Goal: Task Accomplishment & Management: Complete application form

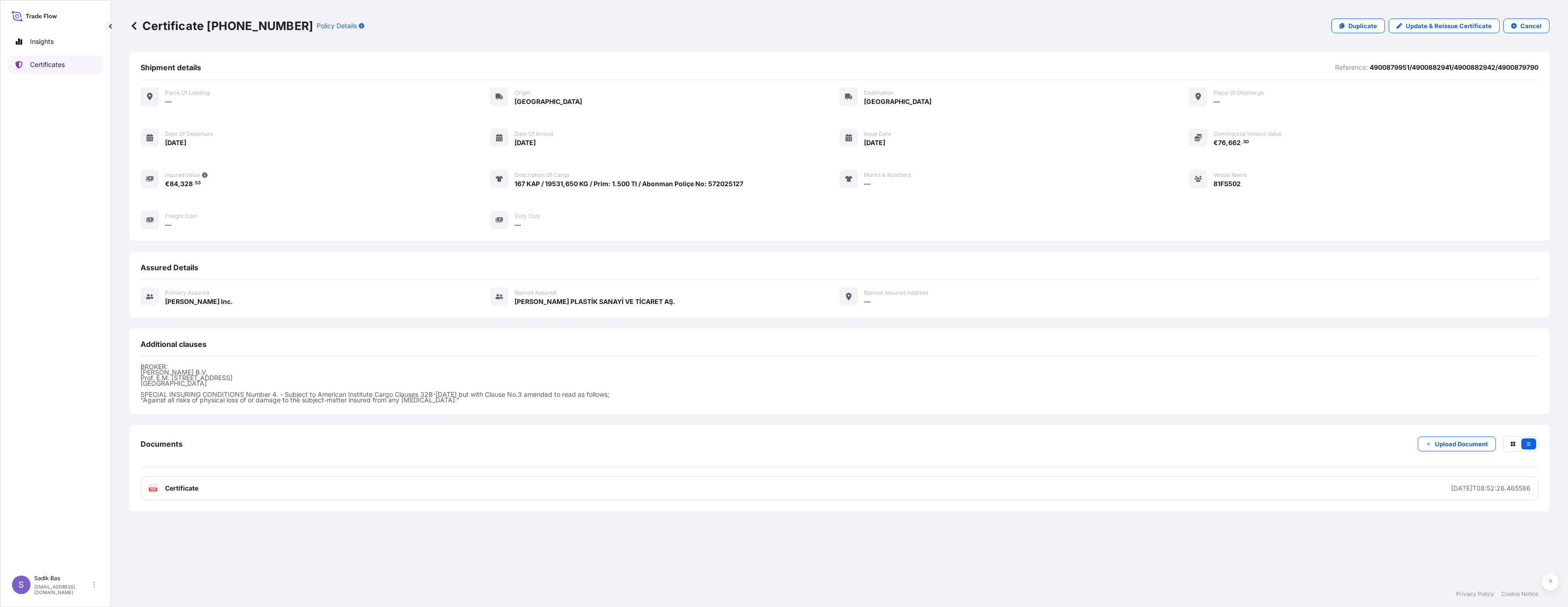
click at [37, 64] on p "Certificates" at bounding box center [47, 64] width 35 height 9
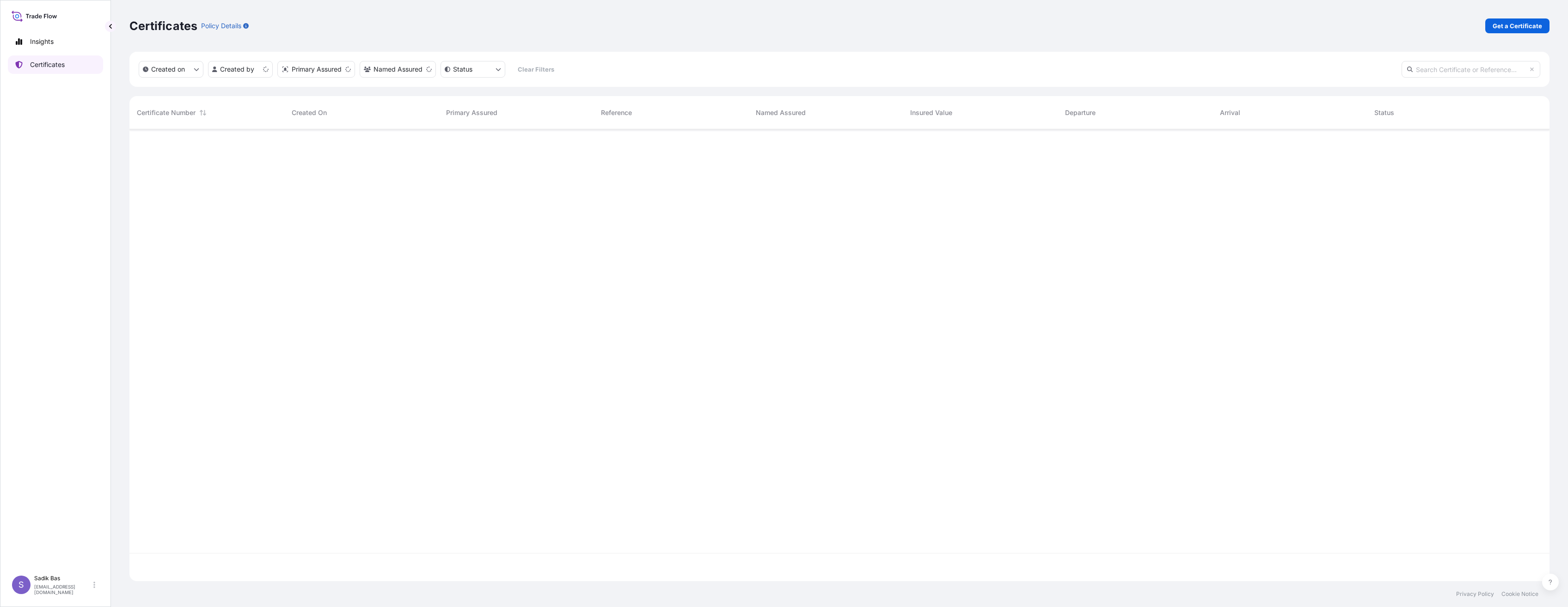
scroll to position [450, 1413]
click at [1518, 27] on p "Get a Certificate" at bounding box center [1517, 26] width 49 height 9
select select "Sea"
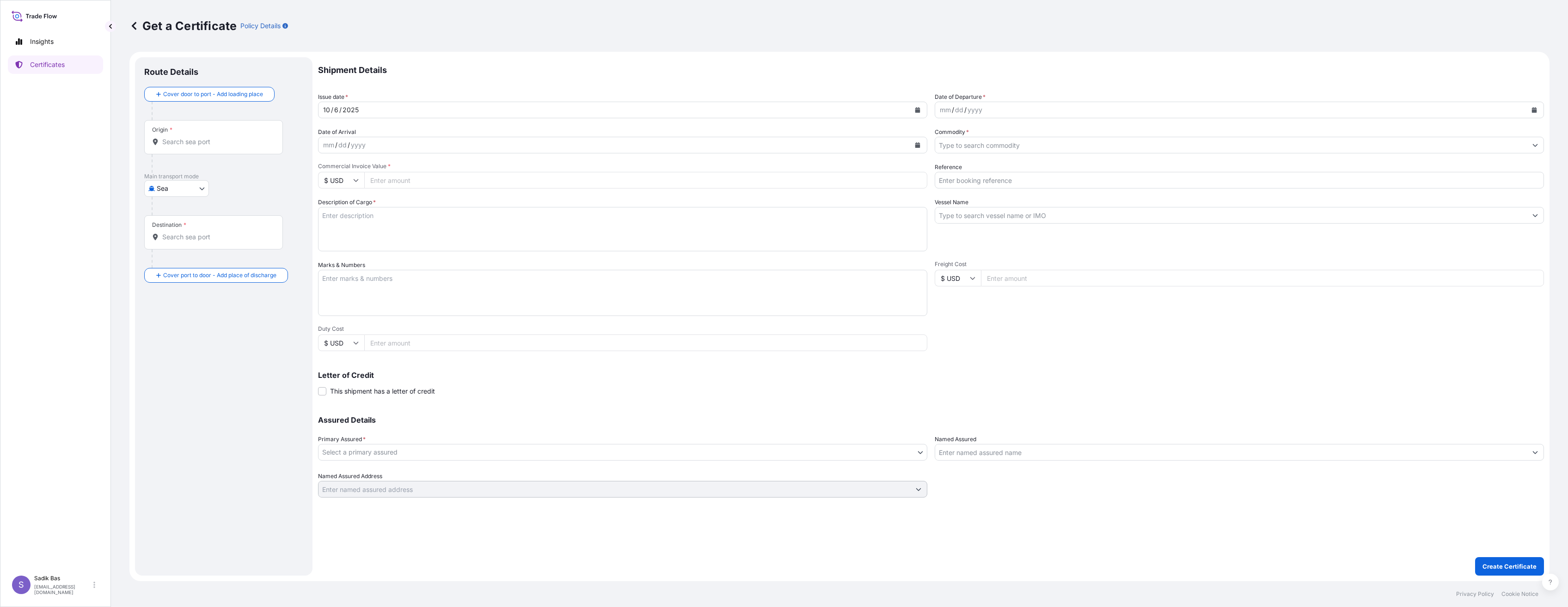
click at [189, 136] on div "Origin *" at bounding box center [214, 137] width 139 height 34
click at [189, 137] on input "Origin *" at bounding box center [217, 142] width 109 height 9
click at [197, 179] on span "Any port in this location" at bounding box center [209, 179] width 68 height 9
type input "[GEOGRAPHIC_DATA]"
click at [176, 192] on body "0 options available. 2 options available. Insights Certificates S Sadik Bas [EM…" at bounding box center [784, 304] width 1568 height 607
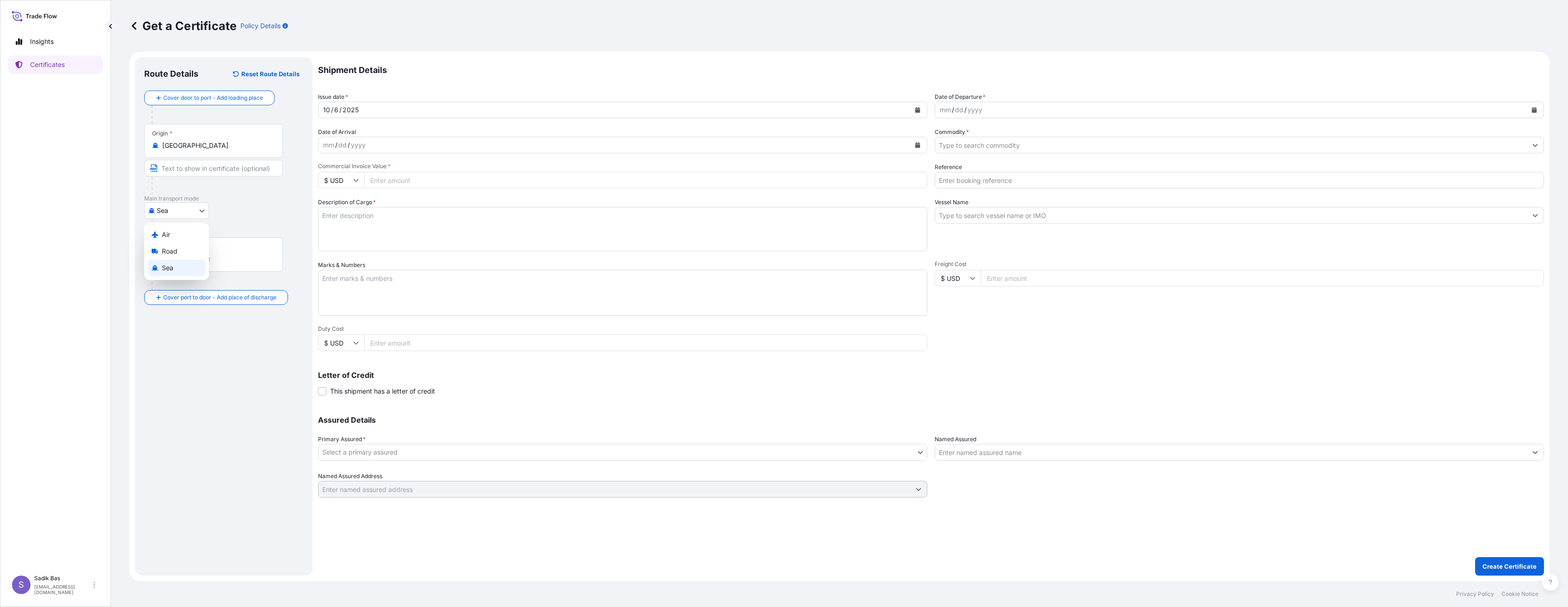
click at [175, 260] on div "Sea" at bounding box center [177, 268] width 57 height 16
drag, startPoint x: 210, startPoint y: 142, endPoint x: 299, endPoint y: 142, distance: 89.0
click at [211, 142] on input "Origin *" at bounding box center [217, 145] width 109 height 9
click at [208, 179] on span "Any port in this location" at bounding box center [209, 182] width 68 height 9
type input "[GEOGRAPHIC_DATA]"
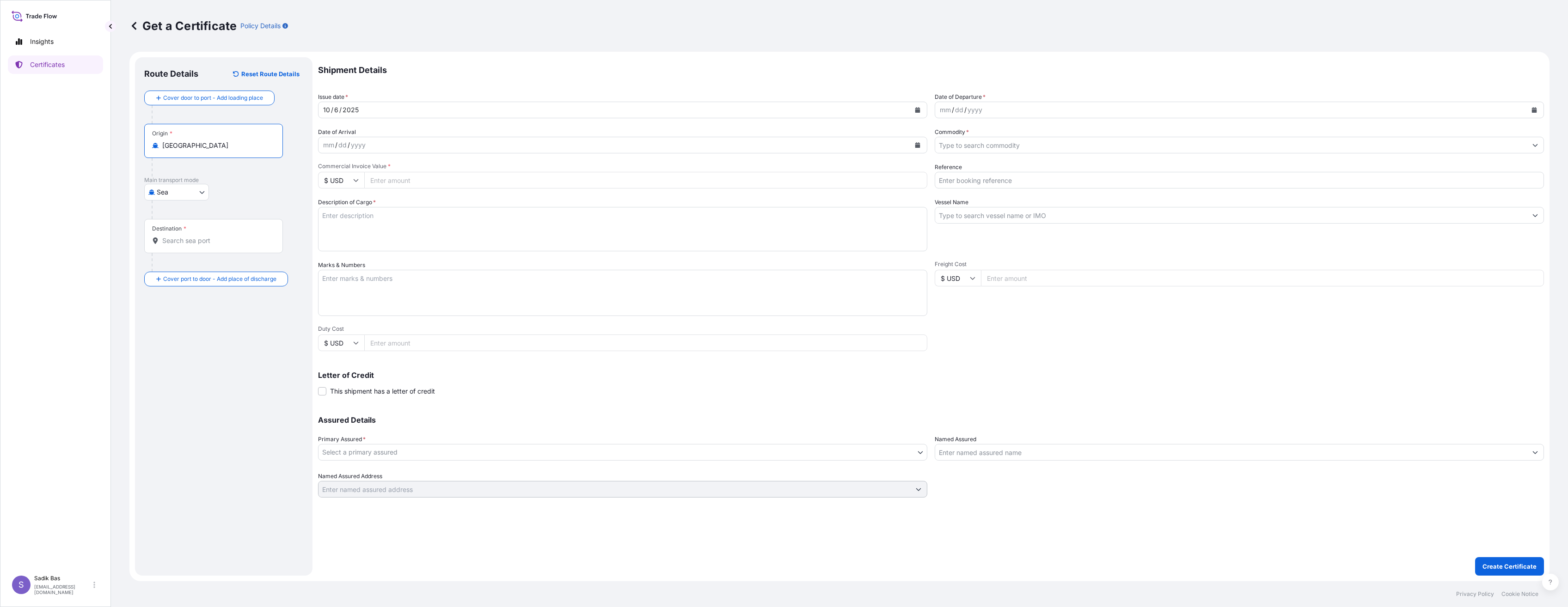
click at [185, 242] on div "Destination *" at bounding box center [214, 236] width 139 height 34
click at [185, 242] on input "Destination *" at bounding box center [217, 240] width 109 height 9
click at [176, 210] on body "0 options available. 2 options available. 0 options available. Insights Certifi…" at bounding box center [784, 304] width 1568 height 607
click at [164, 254] on span "Road" at bounding box center [170, 251] width 16 height 9
select select "Road"
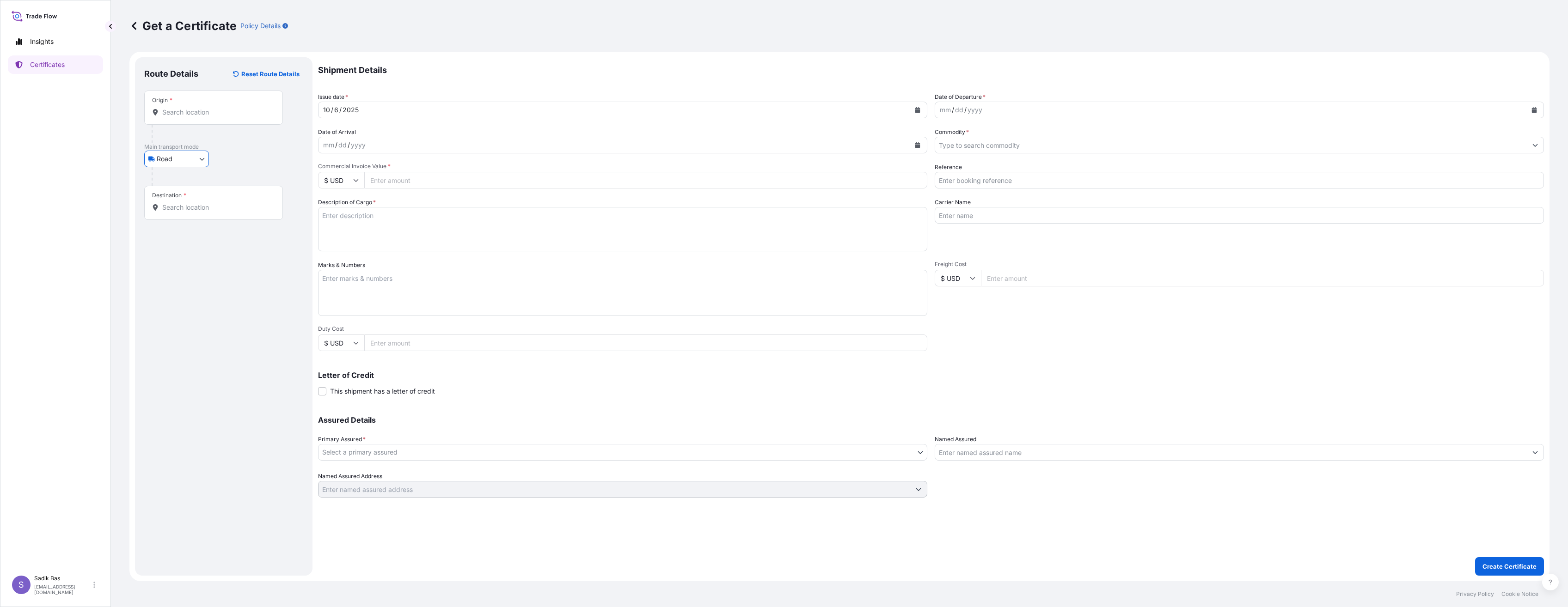
click at [207, 113] on input "Origin *" at bounding box center [217, 112] width 109 height 9
click at [207, 111] on input "Origin *" at bounding box center [217, 112] width 109 height 9
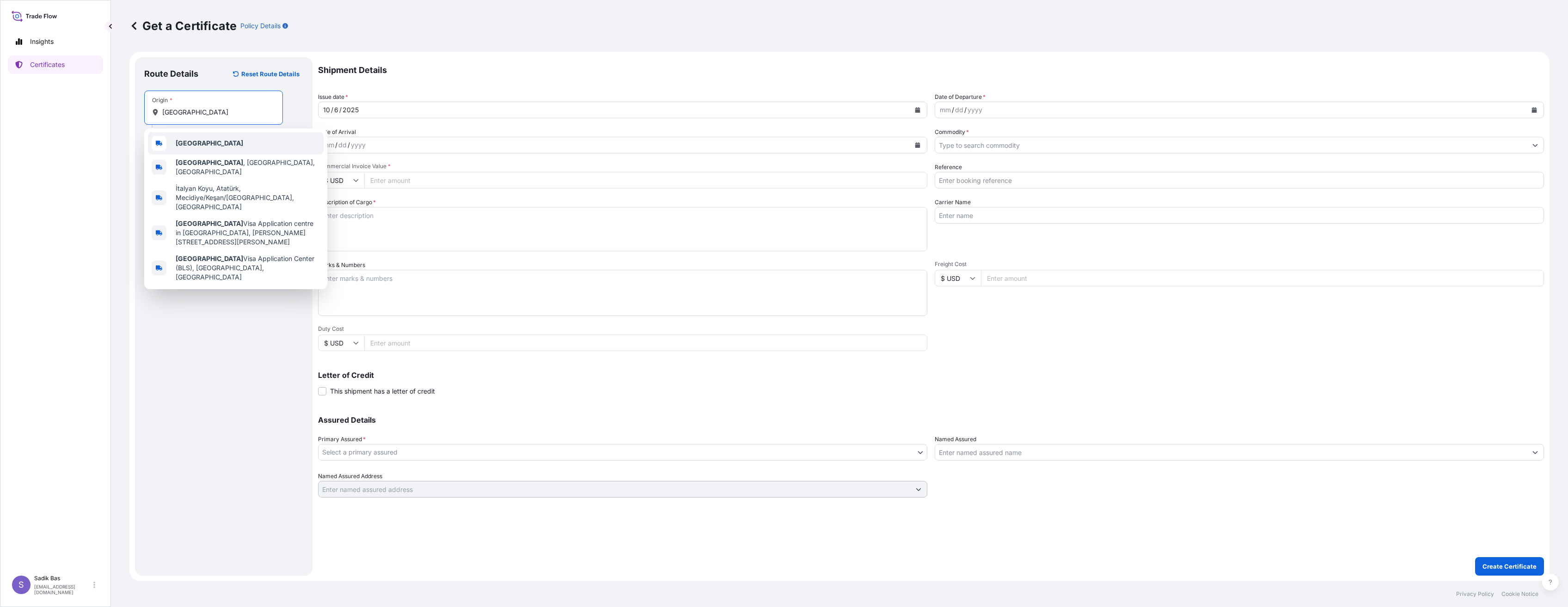
click at [180, 150] on div "[GEOGRAPHIC_DATA]" at bounding box center [236, 143] width 176 height 22
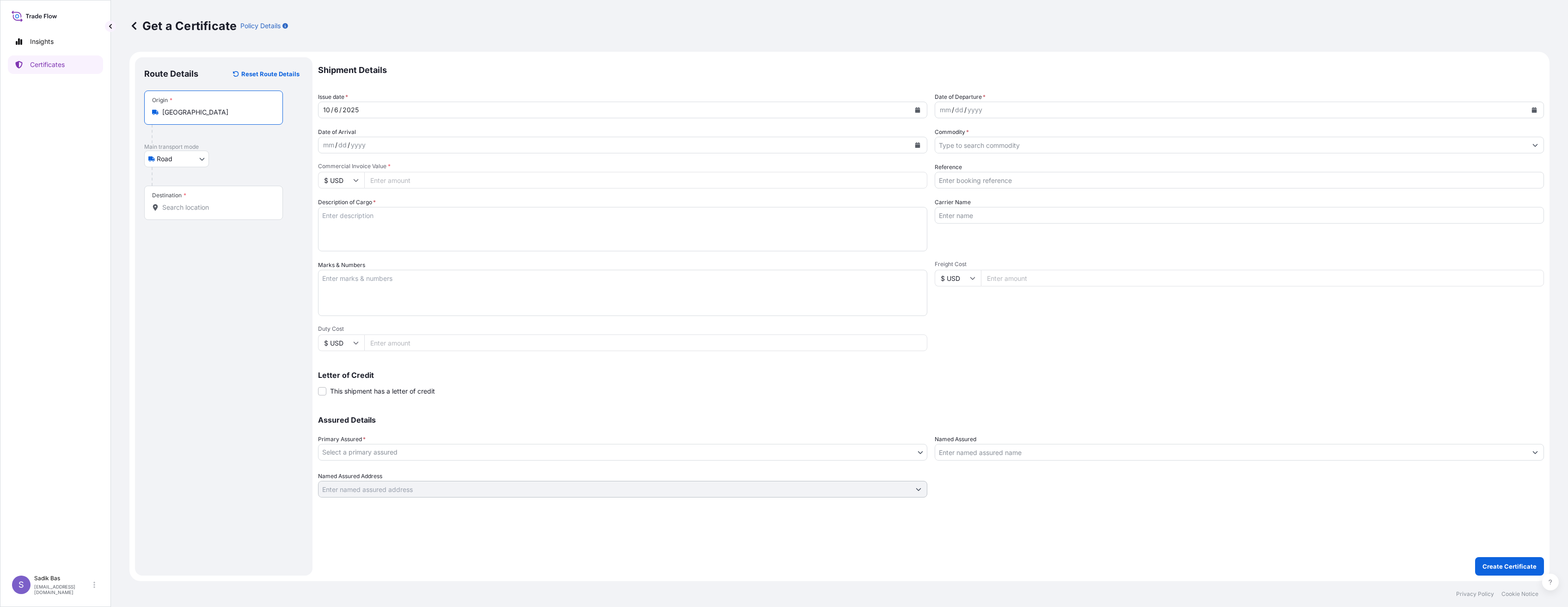
type input "[GEOGRAPHIC_DATA]"
click at [198, 204] on div "Destination *" at bounding box center [214, 203] width 139 height 34
click at [198, 204] on input "Destination *" at bounding box center [217, 207] width 109 height 9
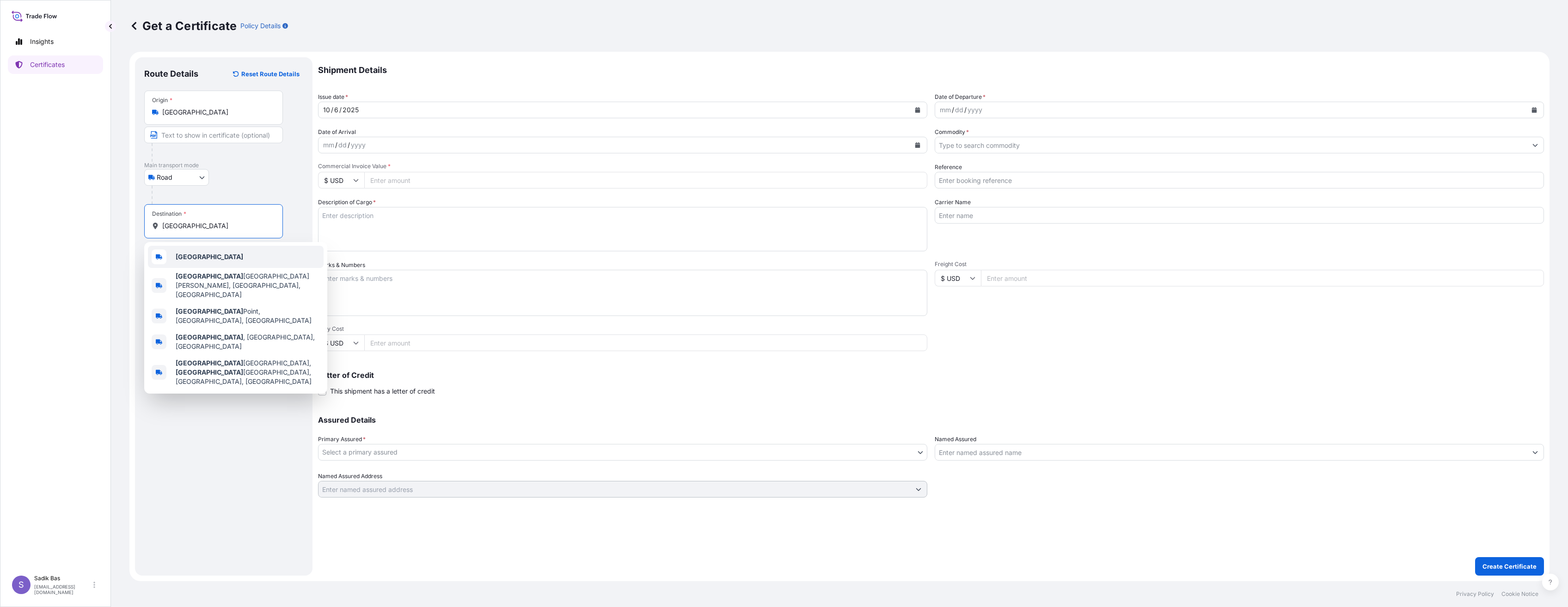
click at [220, 255] on div "[GEOGRAPHIC_DATA]" at bounding box center [236, 257] width 176 height 22
type input "[GEOGRAPHIC_DATA]"
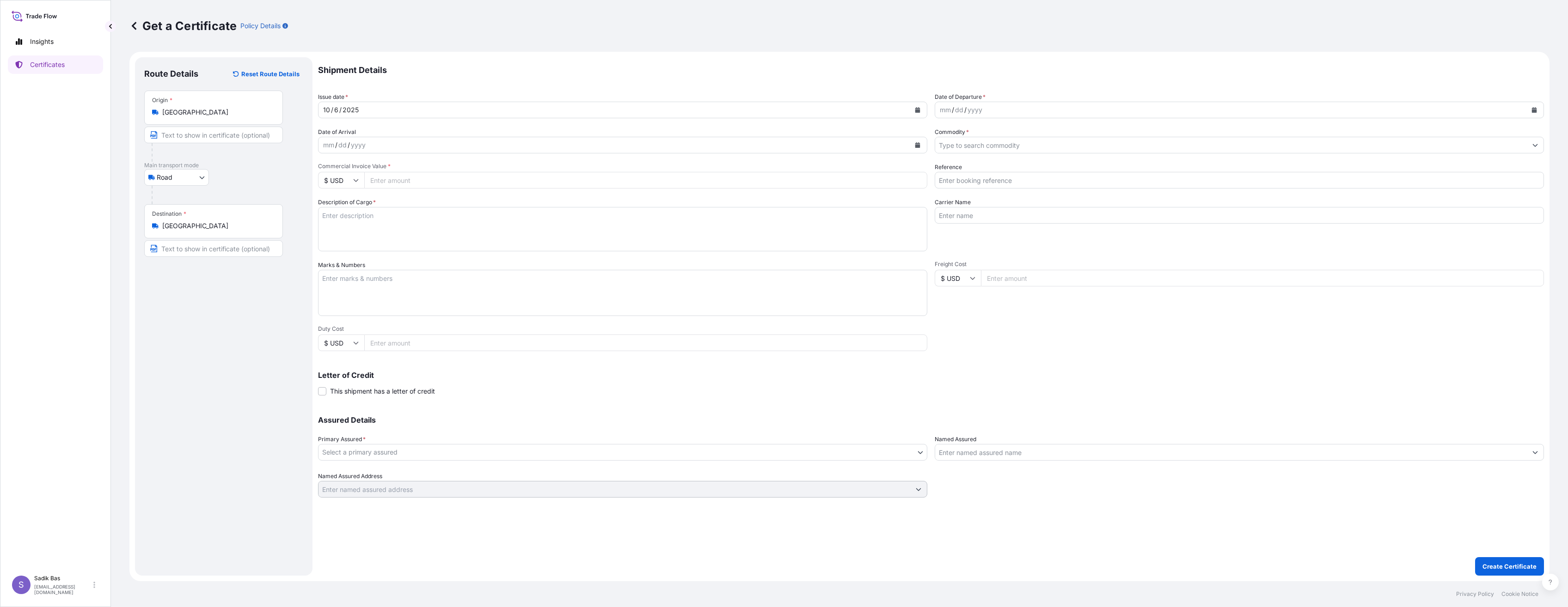
click at [220, 325] on div "Route Details Reset Route Details Place of loading Road / [GEOGRAPHIC_DATA] / I…" at bounding box center [223, 316] width 159 height 500
click at [231, 358] on div "Route Details Reset Route Details Place of loading Road / [GEOGRAPHIC_DATA] / I…" at bounding box center [223, 316] width 159 height 500
click at [439, 111] on div "[DATE]" at bounding box center [614, 109] width 592 height 16
click at [432, 108] on div "[DATE]" at bounding box center [614, 109] width 592 height 16
click at [1051, 111] on div "mm / dd / yyyy" at bounding box center [1231, 109] width 592 height 16
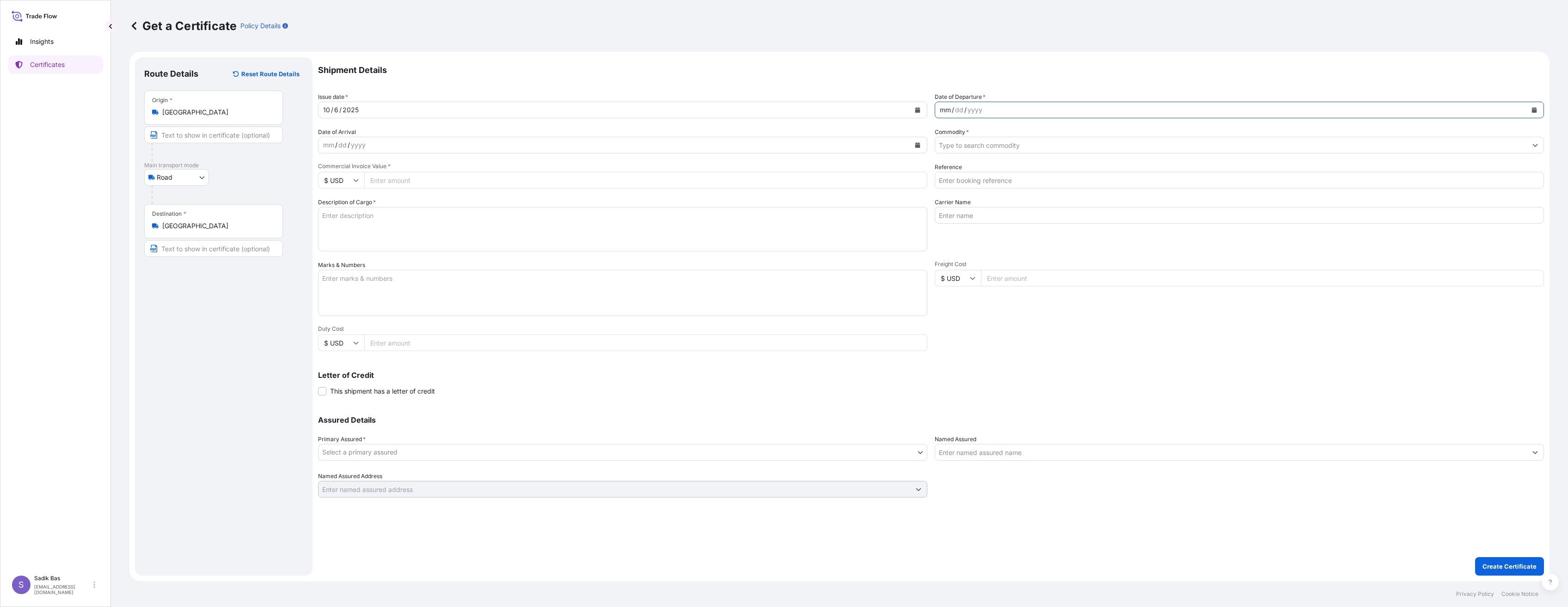
click at [1051, 111] on div "mm / dd / yyyy" at bounding box center [1231, 109] width 592 height 16
click at [1532, 109] on icon "Calendar" at bounding box center [1535, 109] width 5 height 5
click at [950, 137] on button "Previous" at bounding box center [954, 137] width 20 height 15
click at [987, 242] on div "30" at bounding box center [985, 240] width 16 height 16
click at [410, 153] on div "mm / dd / yyyy" at bounding box center [622, 145] width 609 height 16
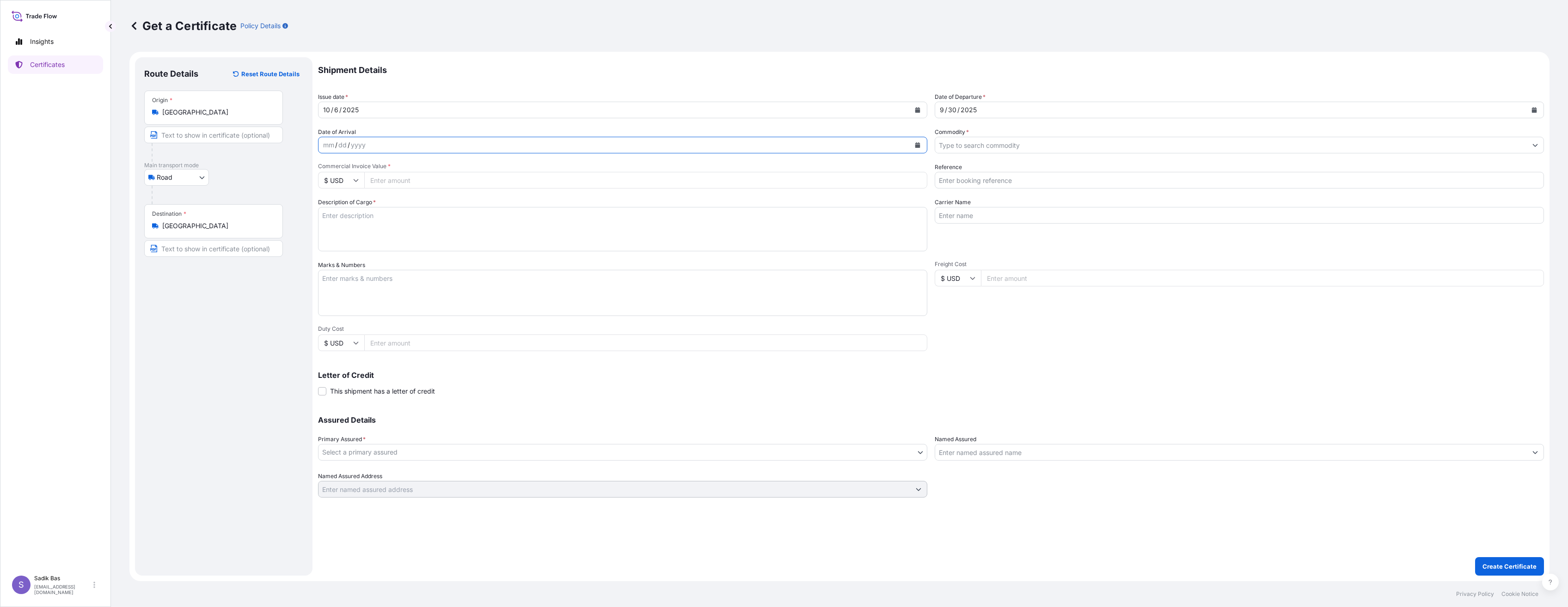
click at [918, 146] on icon "Calendar" at bounding box center [918, 145] width 5 height 5
click at [354, 223] on div "6" at bounding box center [351, 223] width 16 height 16
click at [626, 183] on input "Commercial Invoice Value *" at bounding box center [645, 180] width 563 height 16
click at [358, 180] on icon at bounding box center [356, 181] width 5 height 3
click at [338, 205] on div "€ EUR" at bounding box center [341, 206] width 39 height 18
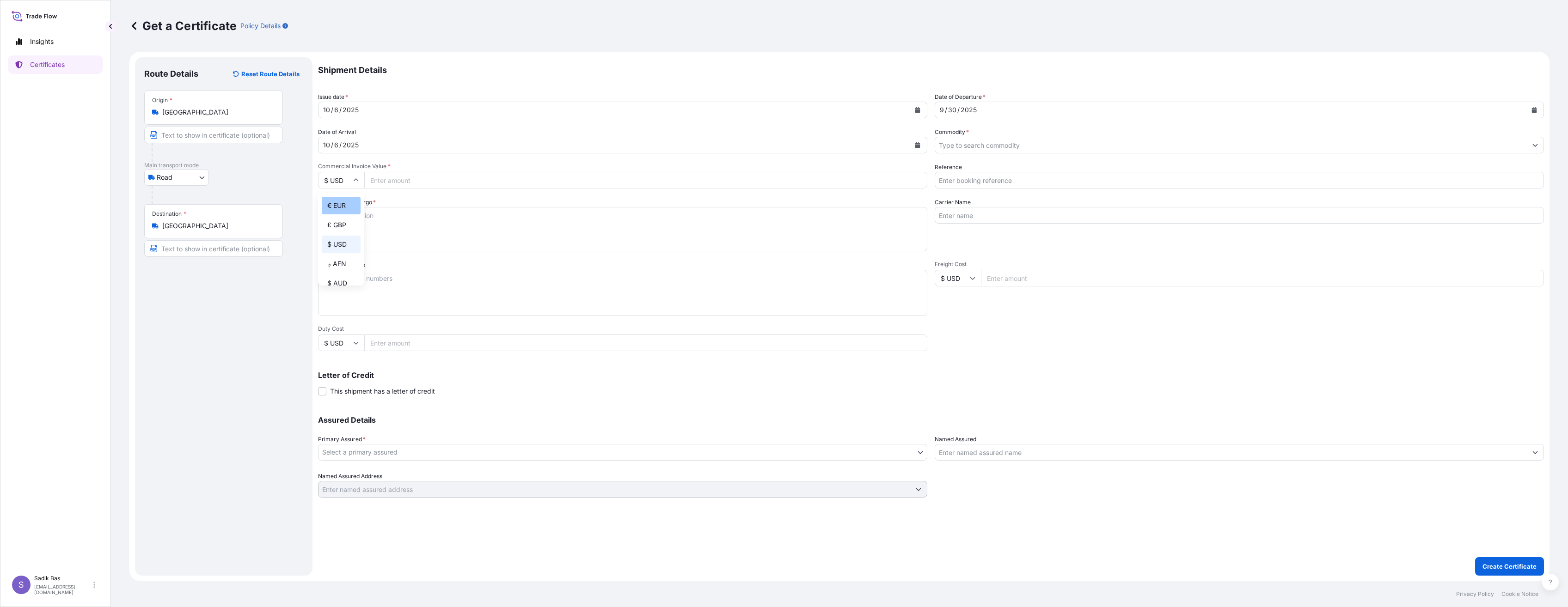
type input "€ EUR"
click at [493, 180] on input "Commercial Invoice Value *" at bounding box center [645, 180] width 563 height 16
type input "49912.06"
click at [430, 217] on textarea "Description of Cargo *" at bounding box center [622, 229] width 609 height 44
click at [1079, 213] on input "Carrier Name" at bounding box center [1239, 215] width 609 height 16
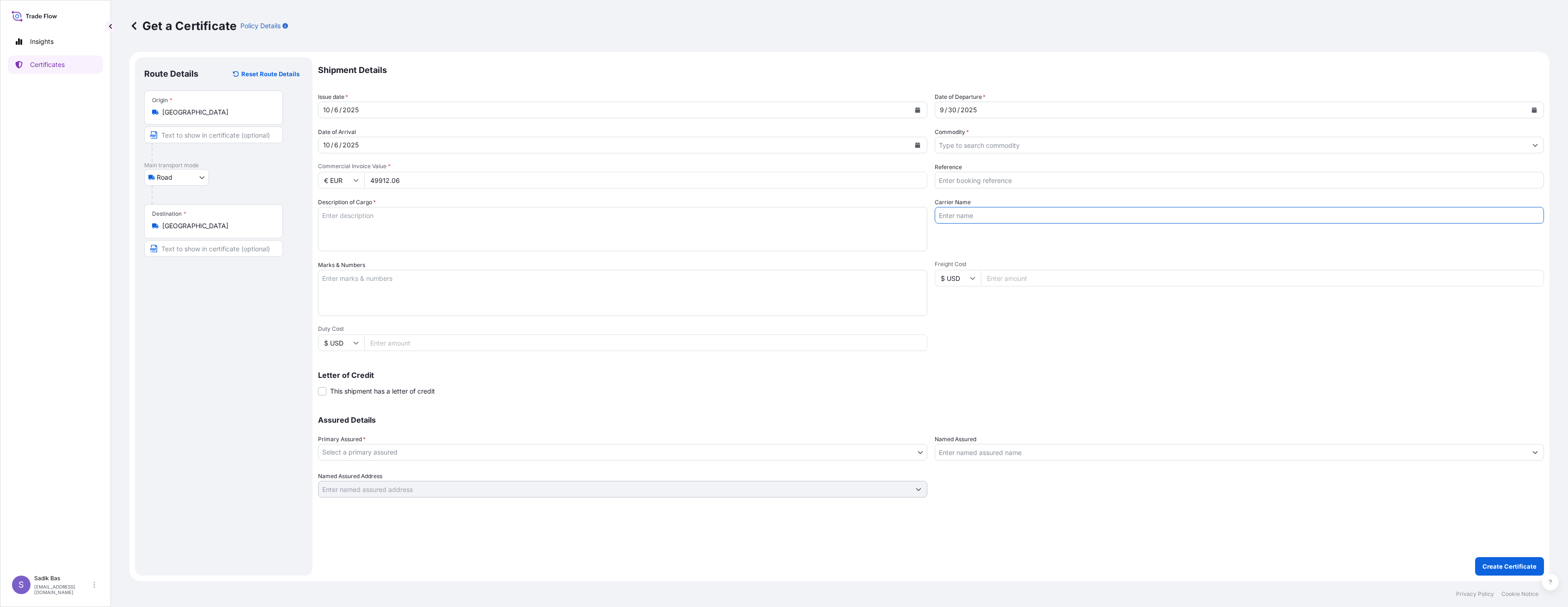
paste input "34 DJ 8655"
type input "34 DJ 8655"
click at [1065, 140] on input "Commodity *" at bounding box center [1231, 145] width 592 height 16
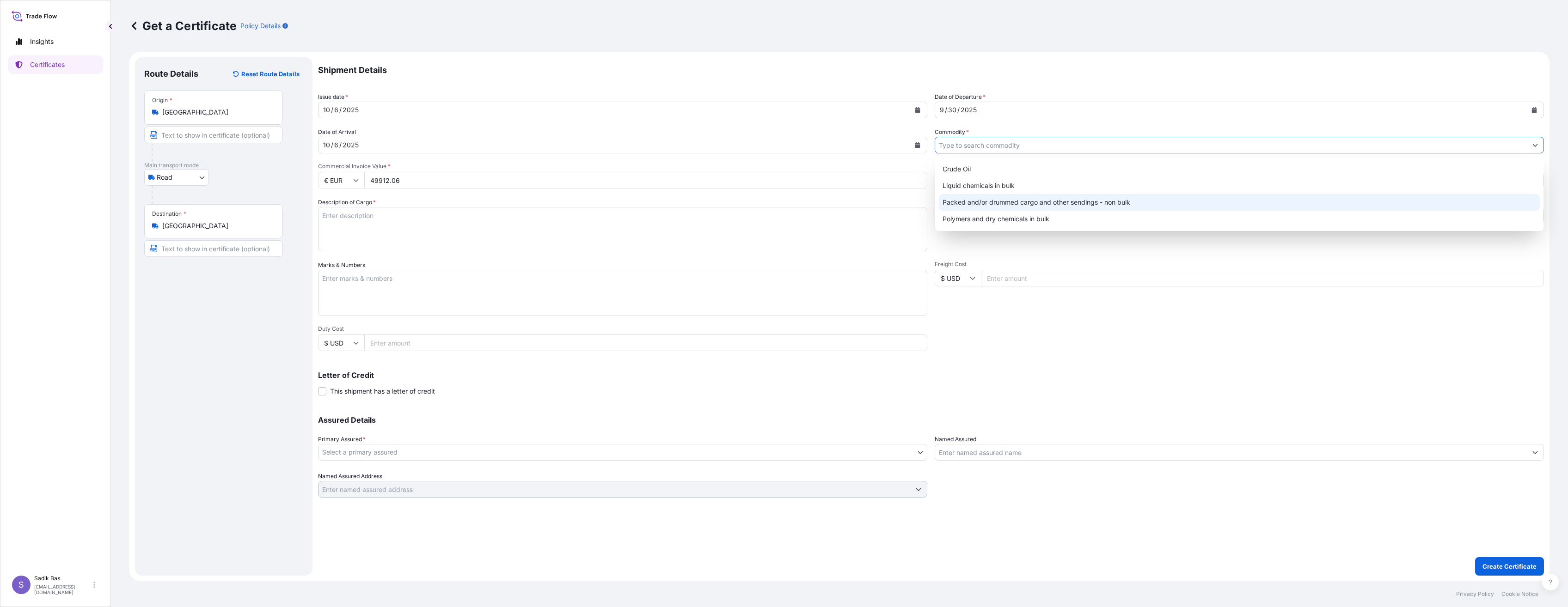
click at [1032, 201] on div "Packed and/or drummed cargo and other sendings - non bulk" at bounding box center [1239, 202] width 601 height 16
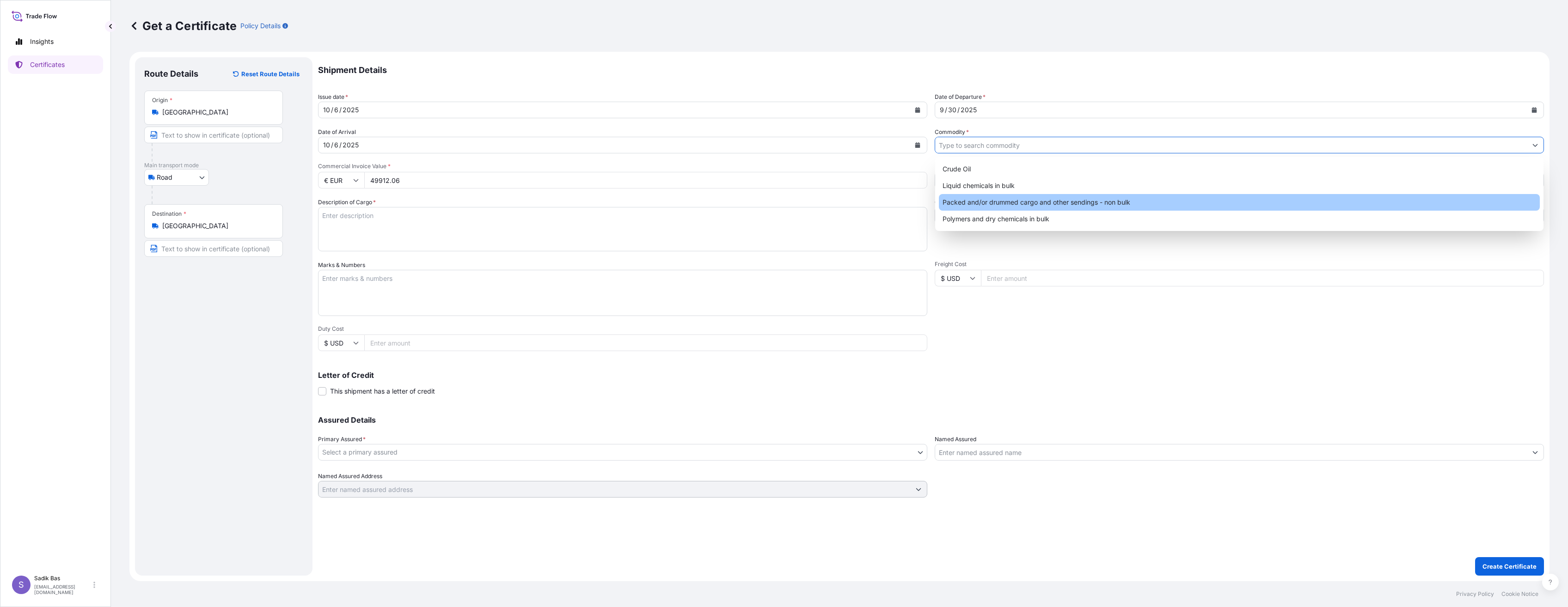
type input "Packed and/or drummed cargo and other sendings - non bulk"
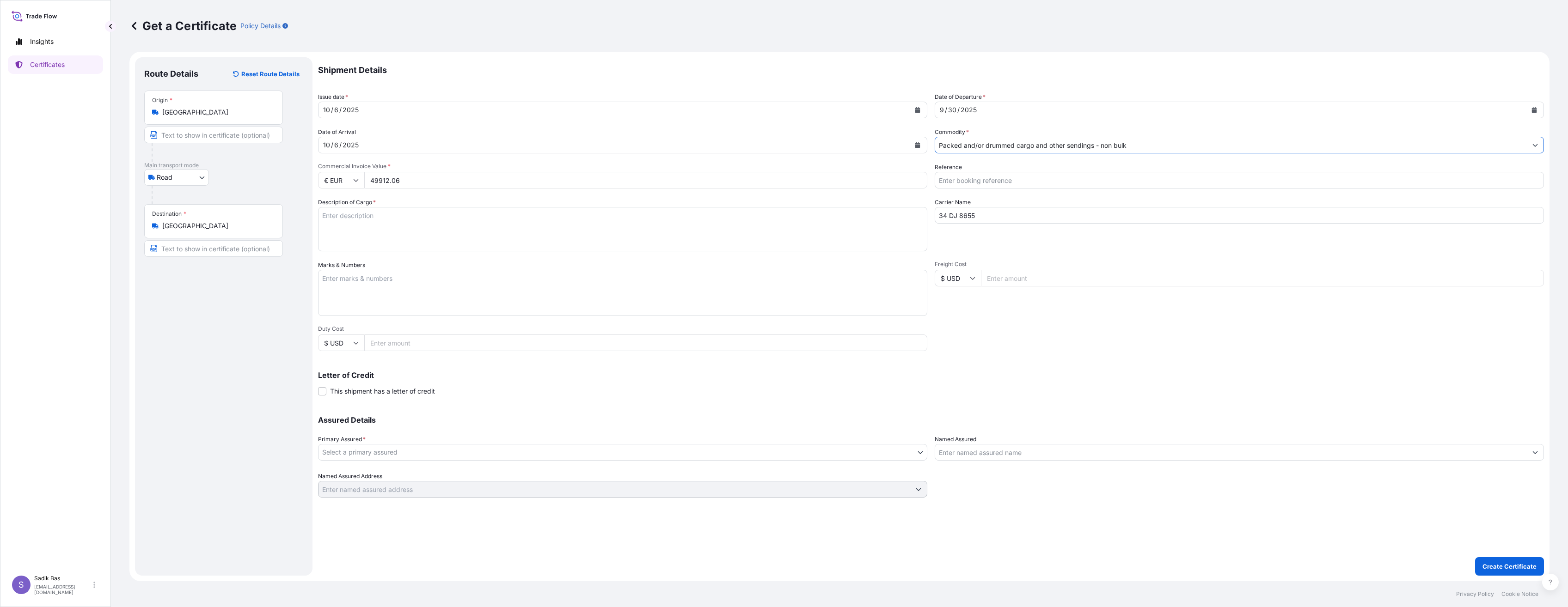
click at [359, 222] on textarea "Description of Cargo *" at bounding box center [622, 229] width 609 height 44
paste textarea "19 KAP"
paste textarea "22855,044KG"
type textarea "19 KAP / 22855,044KG / Sigorta Poliçe No: 572025127 / Prim Tutarı: 1500 Tl"
click at [444, 283] on textarea "Marks & Numbers" at bounding box center [622, 293] width 609 height 46
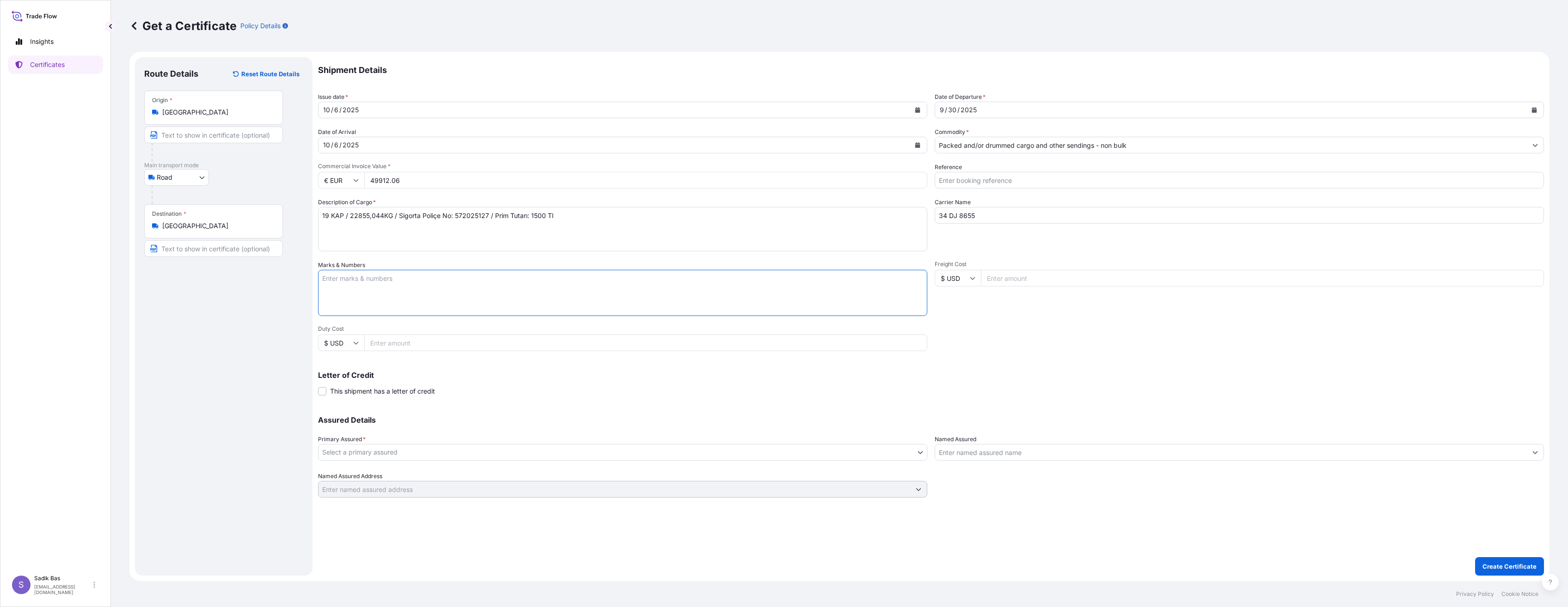
click at [996, 187] on input "Reference" at bounding box center [1239, 180] width 609 height 16
paste input "4900883300"
type input "4900883300"
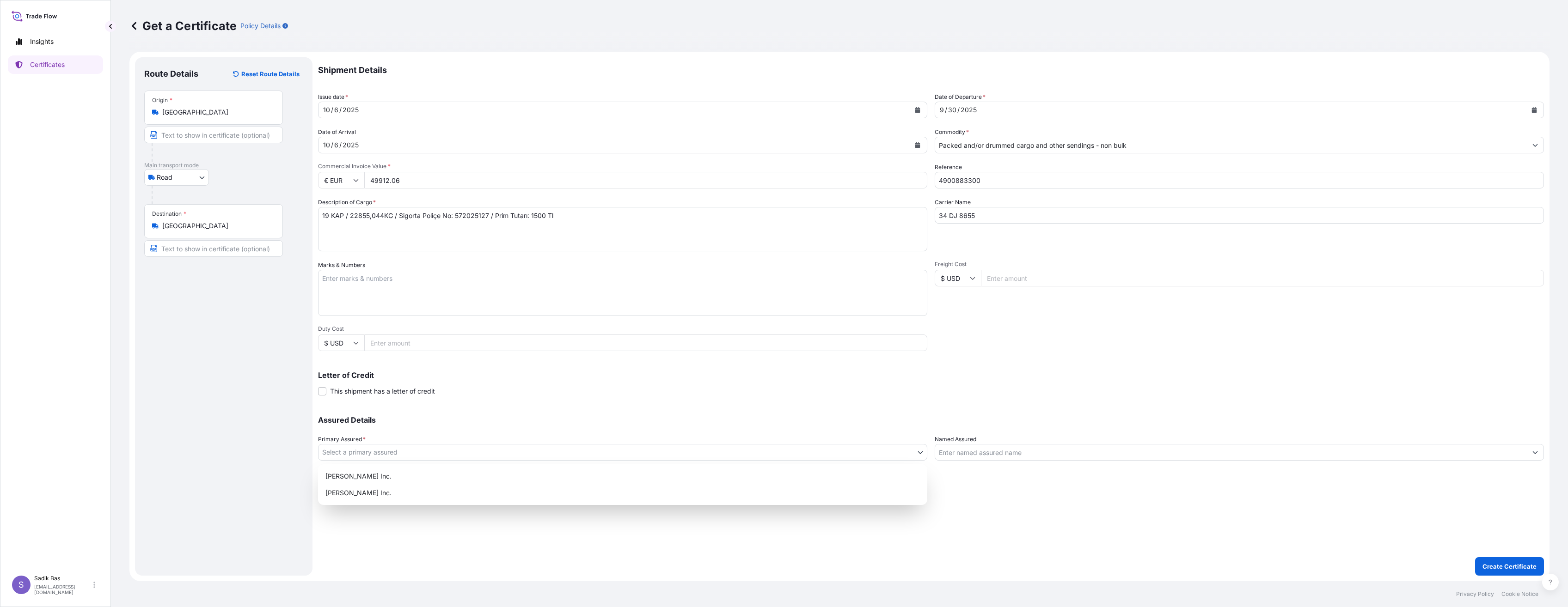
click at [481, 445] on body "Insights Certificates S Sadik Bas [EMAIL_ADDRESS][DOMAIN_NAME] Get a Certificat…" at bounding box center [784, 304] width 1568 height 607
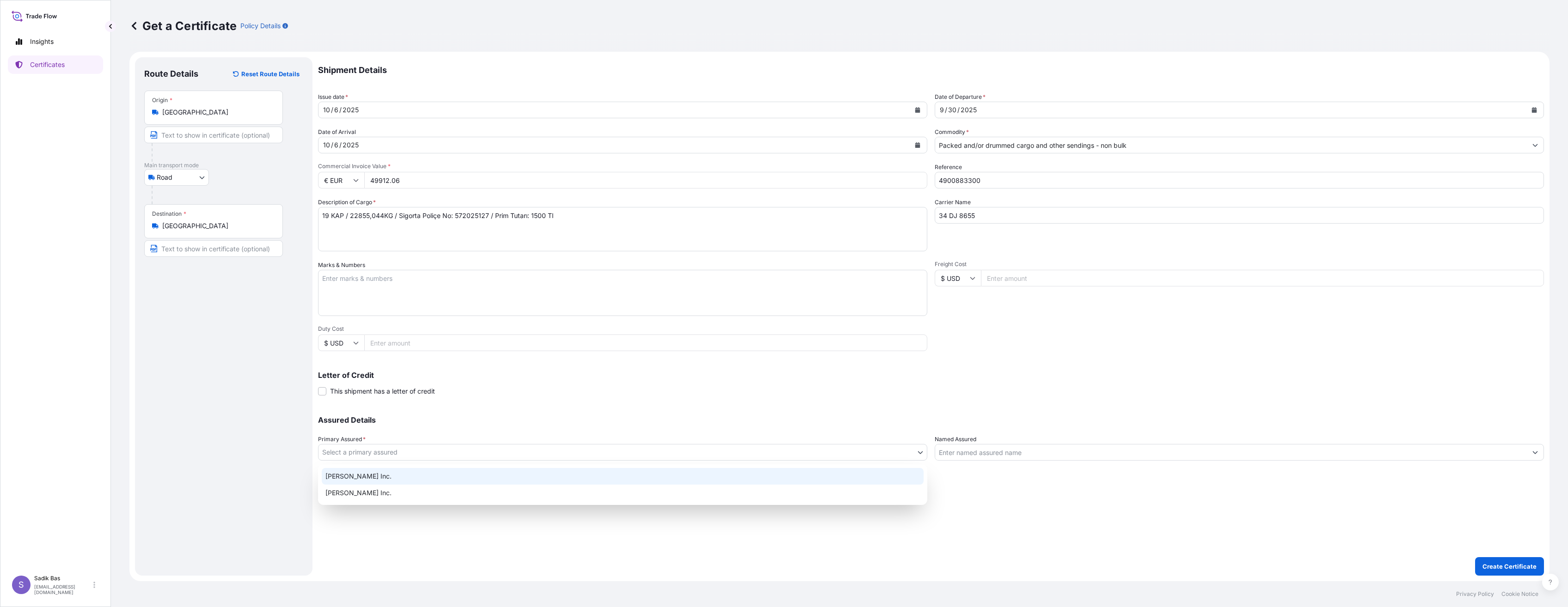
click at [413, 476] on div "[PERSON_NAME] Inc." at bounding box center [623, 476] width 602 height 16
select select "32015"
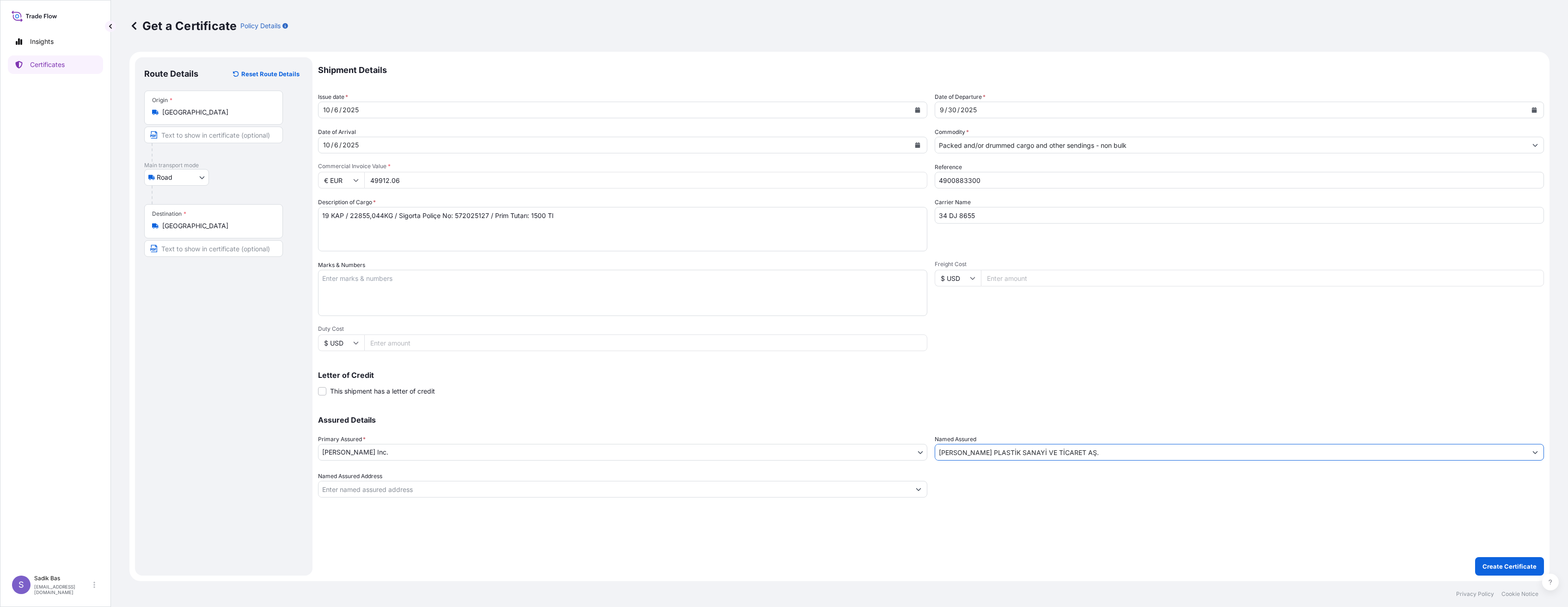
type input "[PERSON_NAME] PLASTİK SANAYİ VE TİCARET AŞ."
click at [450, 281] on textarea "Marks & Numbers" at bounding box center [622, 293] width 609 height 46
click at [488, 494] on input "Named Assured Address" at bounding box center [614, 489] width 592 height 16
click at [1517, 571] on p "Create Certificate" at bounding box center [1510, 566] width 54 height 9
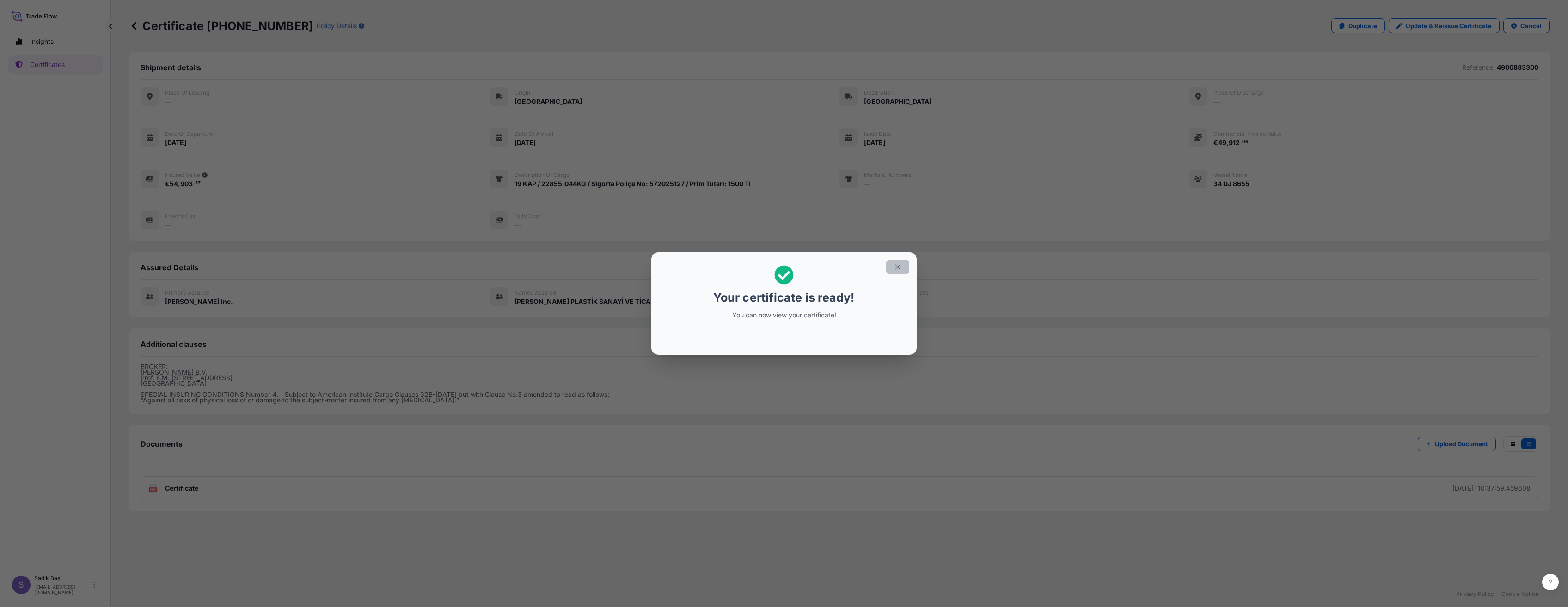
click at [900, 269] on icon "button" at bounding box center [898, 267] width 9 height 9
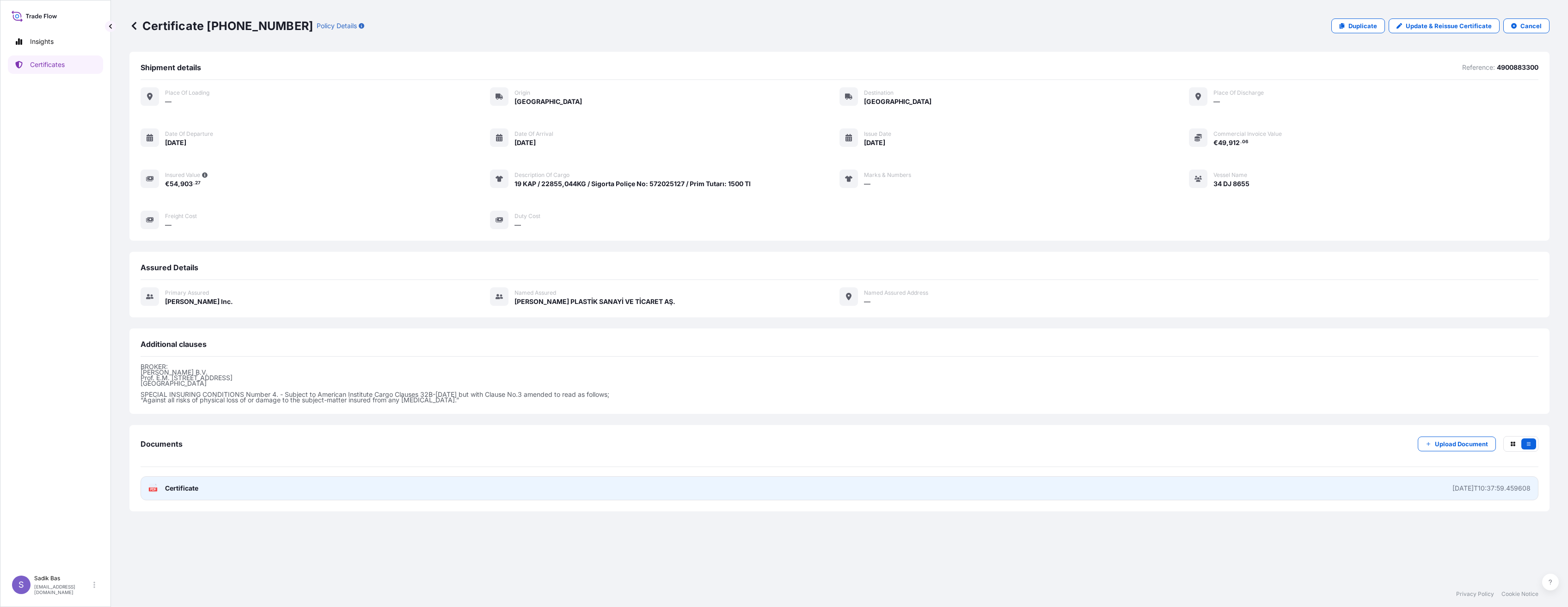
click at [146, 488] on link "PDF Certificate [DATE]T10:37:59.459608" at bounding box center [839, 488] width 1398 height 24
